Goal: Task Accomplishment & Management: Use online tool/utility

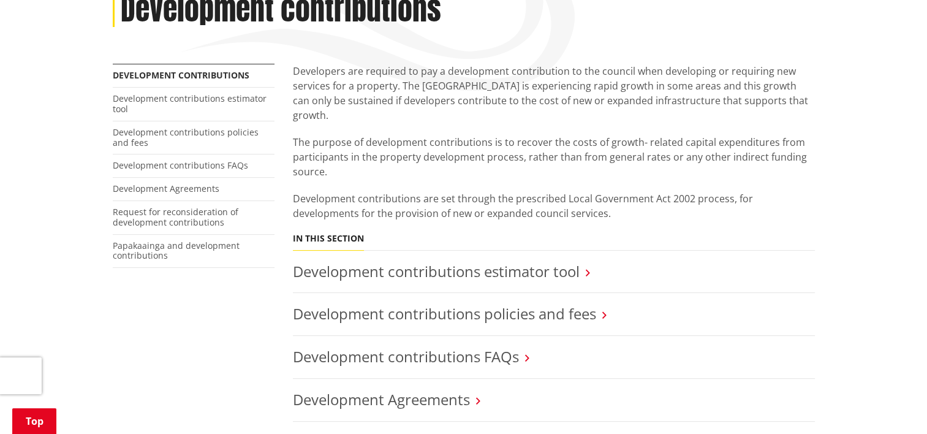
scroll to position [245, 0]
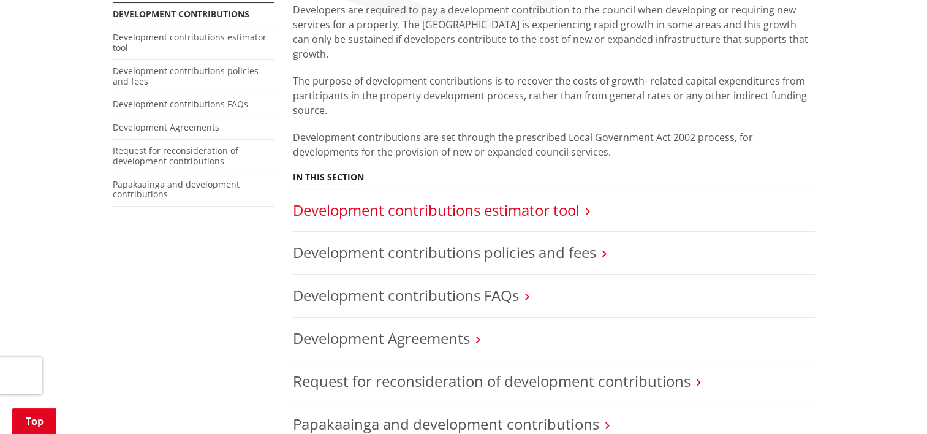
click at [550, 200] on link "Development contributions estimator tool" at bounding box center [436, 210] width 287 height 20
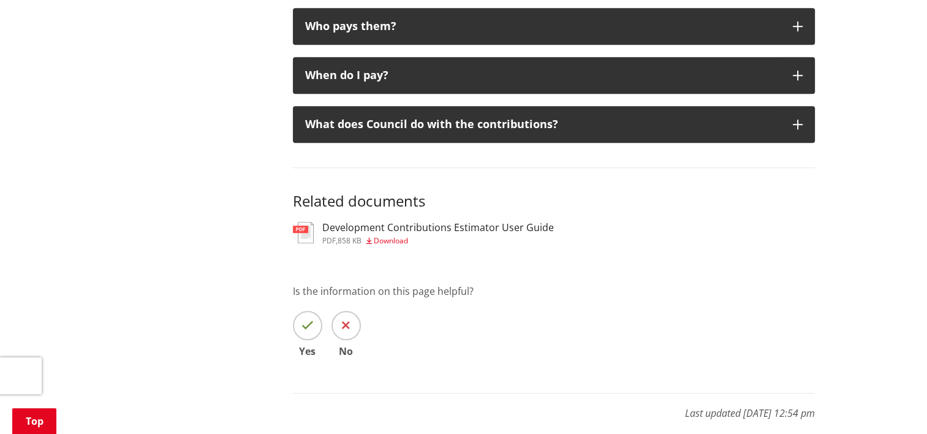
scroll to position [794, 0]
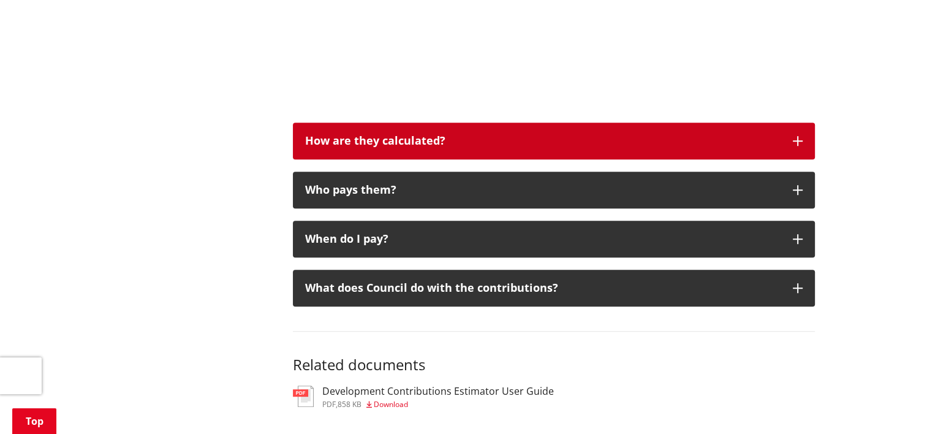
click at [777, 138] on div "How are they calculated?" at bounding box center [543, 141] width 476 height 12
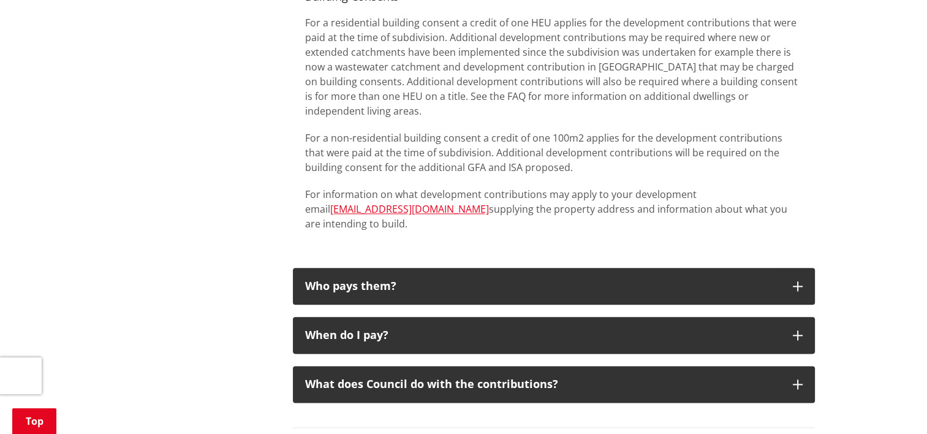
scroll to position [1407, 0]
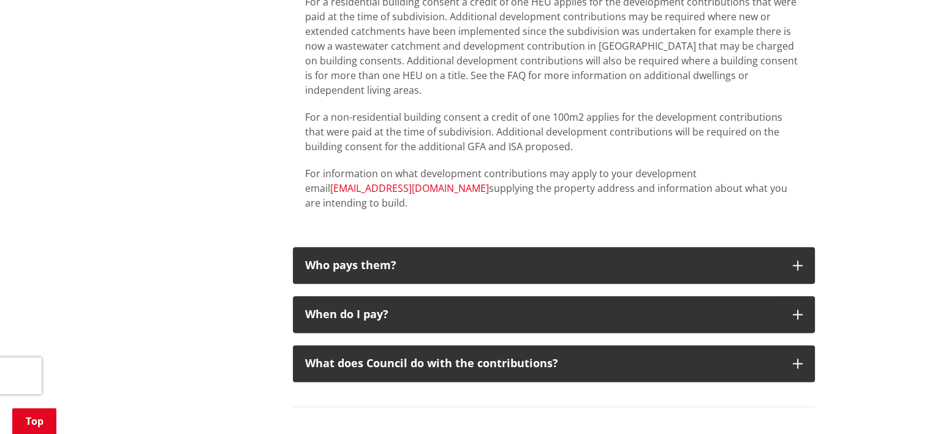
click at [348, 190] on link "[EMAIL_ADDRESS][DOMAIN_NAME]" at bounding box center [409, 187] width 159 height 13
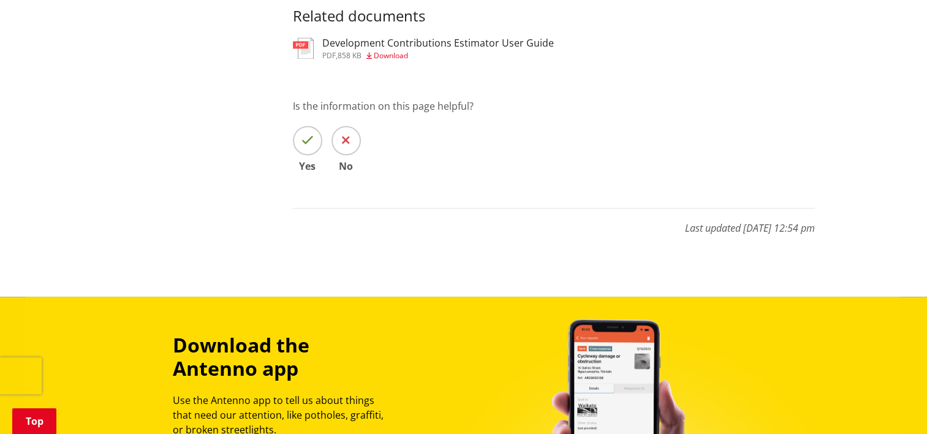
scroll to position [1837, 0]
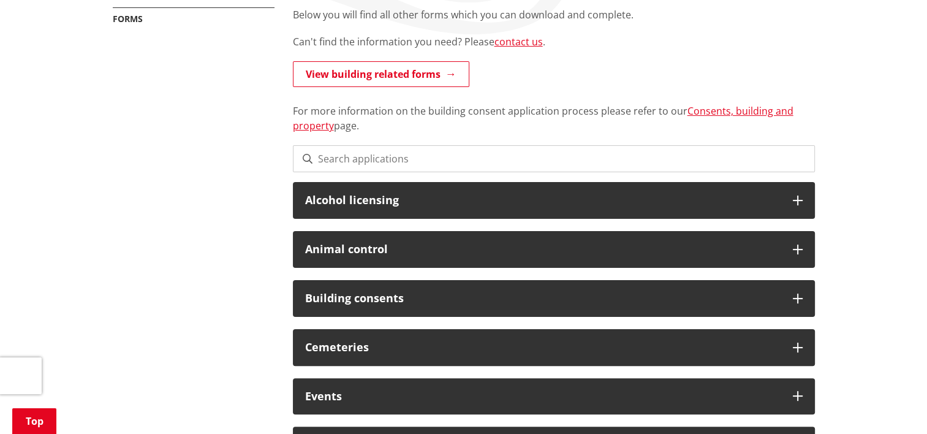
scroll to position [245, 0]
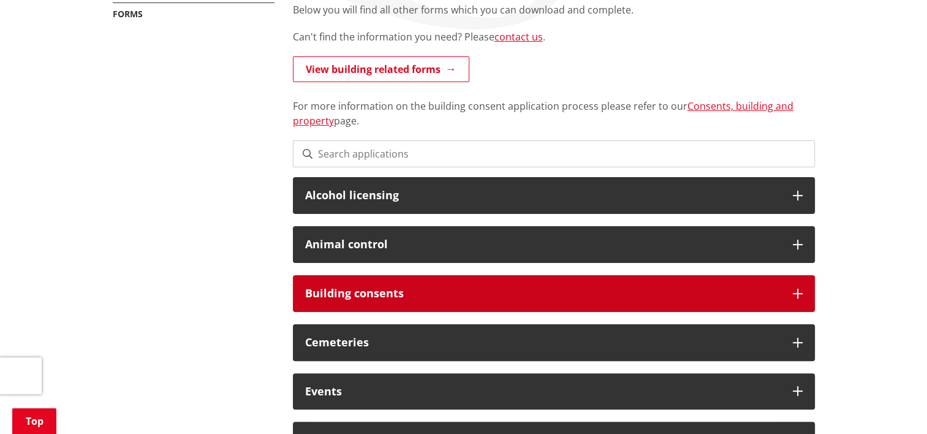
click at [765, 286] on div "Building consents" at bounding box center [554, 293] width 522 height 37
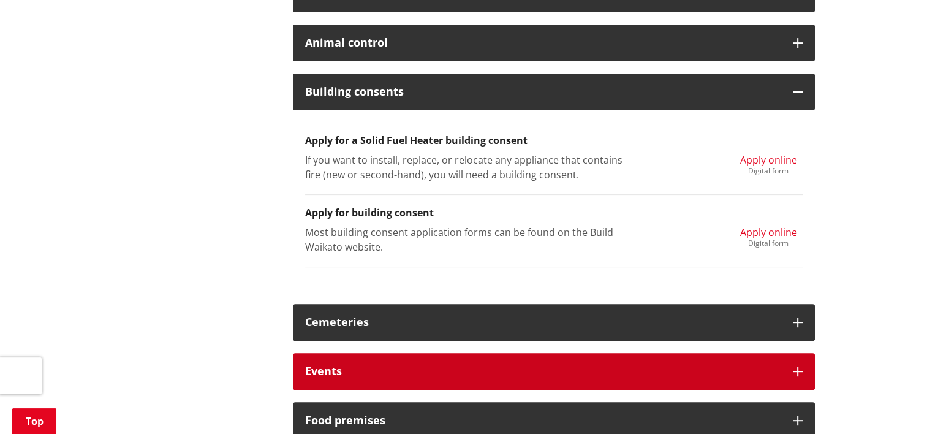
scroll to position [306, 0]
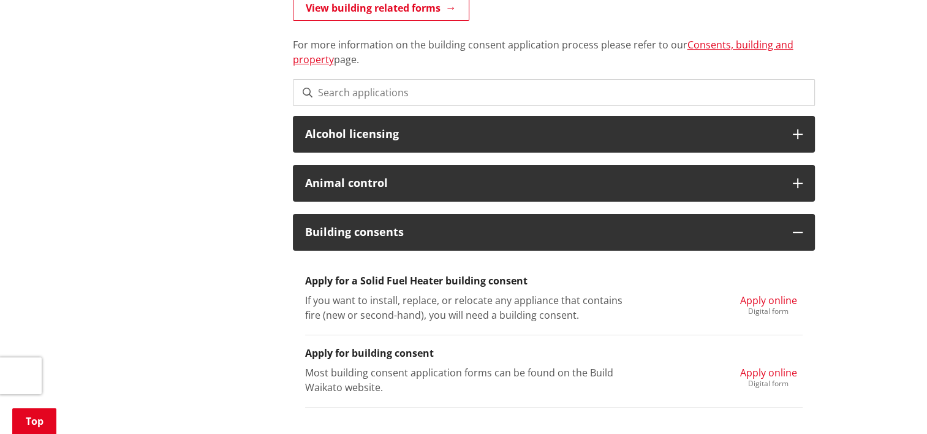
click at [775, 374] on span "Apply online" at bounding box center [768, 372] width 57 height 13
